Goal: Complete application form

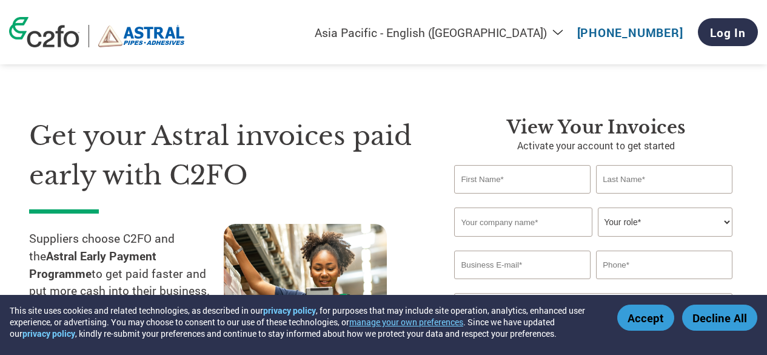
select select "en-IN"
click at [657, 324] on button "Accept" at bounding box center [645, 317] width 57 height 26
click at [737, 244] on div "Invalid company name or company name is too long" at bounding box center [596, 243] width 284 height 14
click at [532, 189] on input "text" at bounding box center [522, 179] width 136 height 28
type input "[PERSON_NAME]"
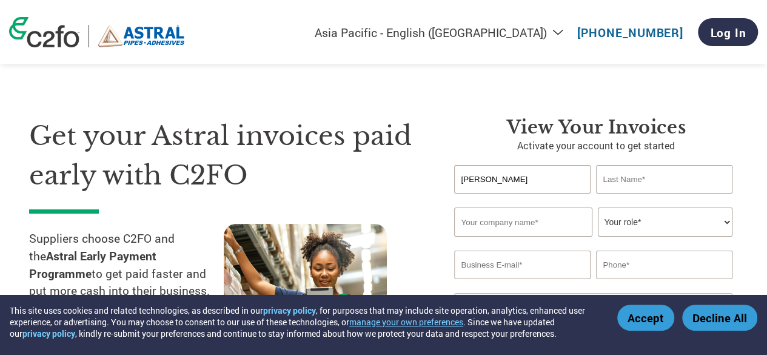
click at [634, 171] on input "text" at bounding box center [664, 179] width 136 height 28
type input "YADAV"
click at [563, 220] on input "text" at bounding box center [523, 221] width 138 height 29
type input "SHRI [PERSON_NAME]"
click at [653, 215] on select "Your role* CFO Controller Credit Manager Finance Director Treasurer CEO Preside…" at bounding box center [665, 221] width 134 height 29
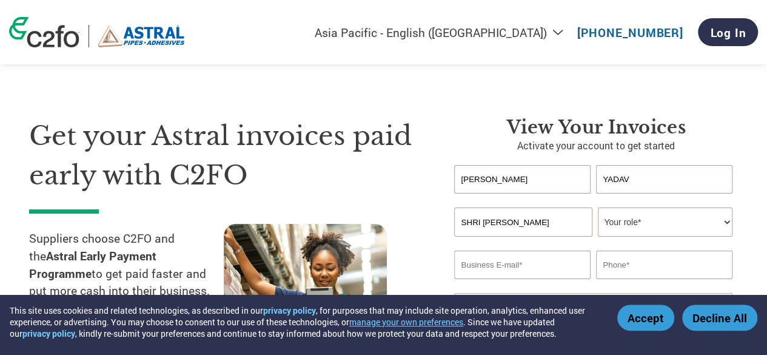
select select "OTHER"
click at [598, 208] on select "Your role* CFO Controller Credit Manager Finance Director Treasurer CEO Preside…" at bounding box center [665, 221] width 134 height 29
click at [566, 222] on input "SHRI [PERSON_NAME]" at bounding box center [523, 221] width 138 height 29
type input "[PERSON_NAME] [PERSON_NAME] CONSUMER ENGINEERING ELECTRICAL AND ELECTRONICS"
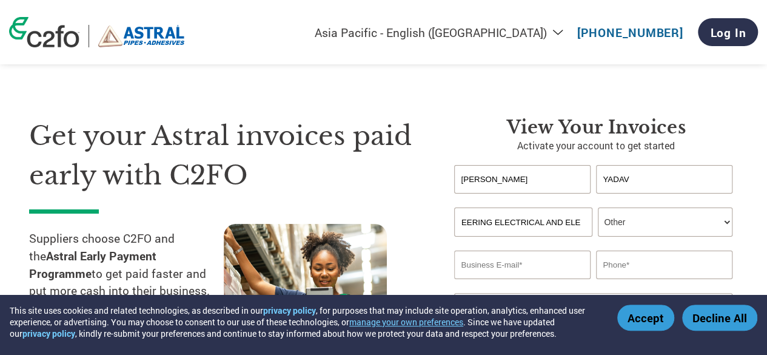
scroll to position [0, 0]
click at [641, 219] on select "Your role* CFO Controller Credit Manager Finance Director Treasurer CEO Preside…" at bounding box center [665, 221] width 134 height 29
click at [598, 208] on select "Your role* CFO Controller Credit Manager Finance Director Treasurer CEO Preside…" at bounding box center [665, 221] width 134 height 29
click at [542, 261] on input "email" at bounding box center [522, 264] width 136 height 28
